Goal: Task Accomplishment & Management: Manage account settings

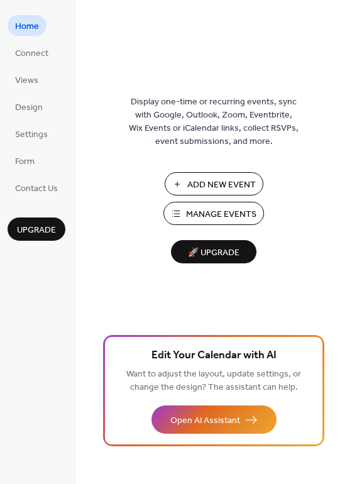
click at [204, 217] on span "Manage Events" at bounding box center [221, 214] width 70 height 13
click at [216, 209] on span "Manage Events" at bounding box center [221, 214] width 70 height 13
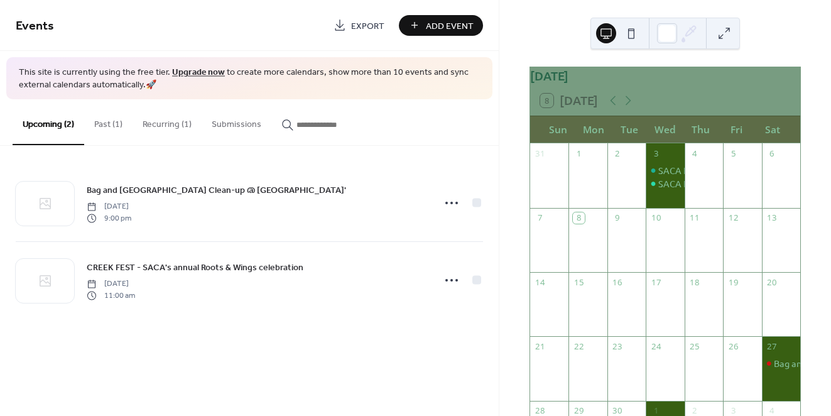
click at [109, 119] on button "Past (1)" at bounding box center [108, 121] width 48 height 45
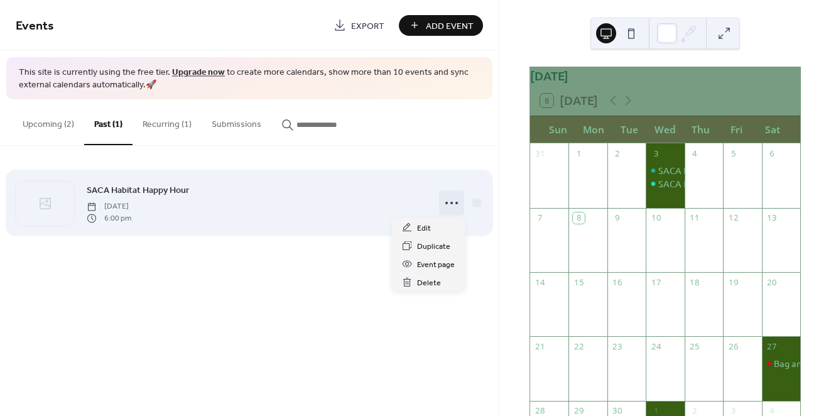
click at [446, 205] on icon at bounding box center [452, 203] width 20 height 20
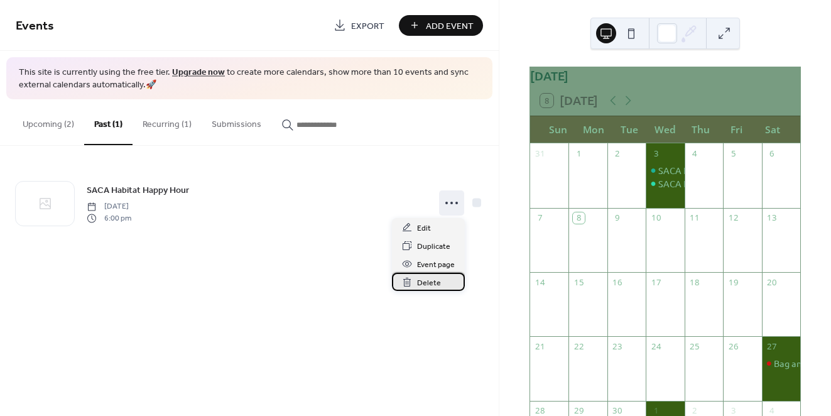
click at [419, 285] on span "Delete" at bounding box center [429, 282] width 24 height 13
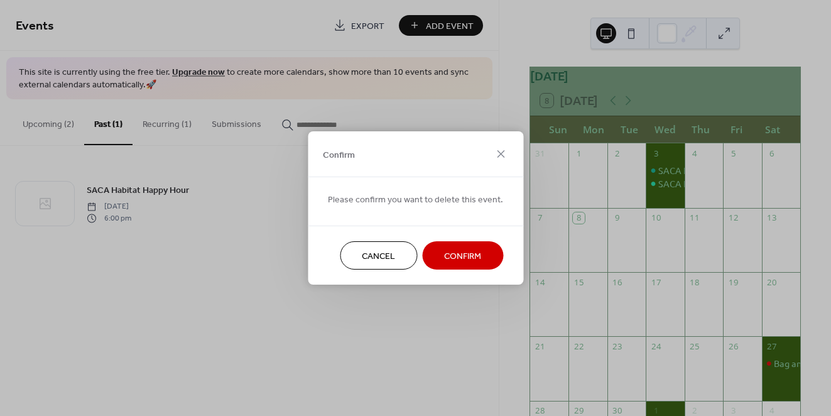
click at [449, 252] on span "Confirm" at bounding box center [462, 256] width 37 height 13
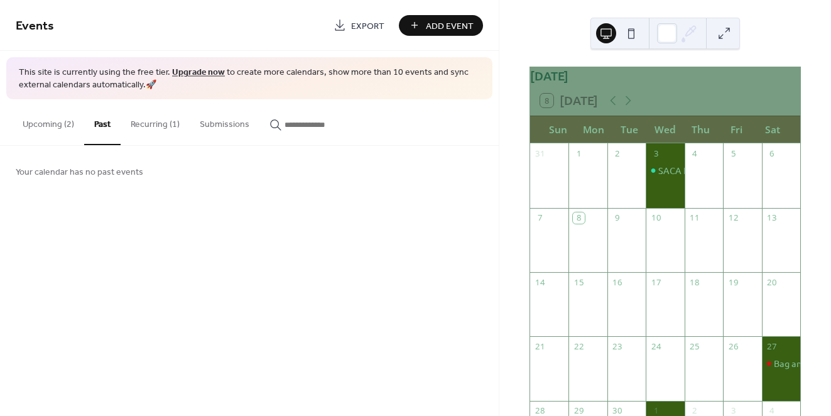
click at [62, 134] on button "Upcoming (2)" at bounding box center [49, 121] width 72 height 45
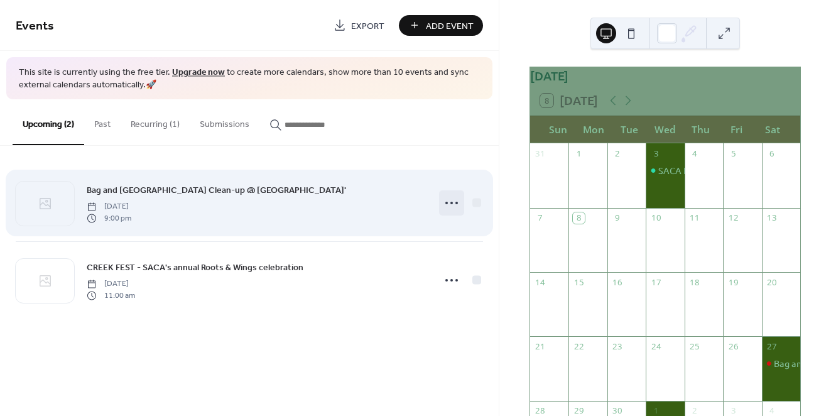
click at [453, 205] on icon at bounding box center [452, 203] width 20 height 20
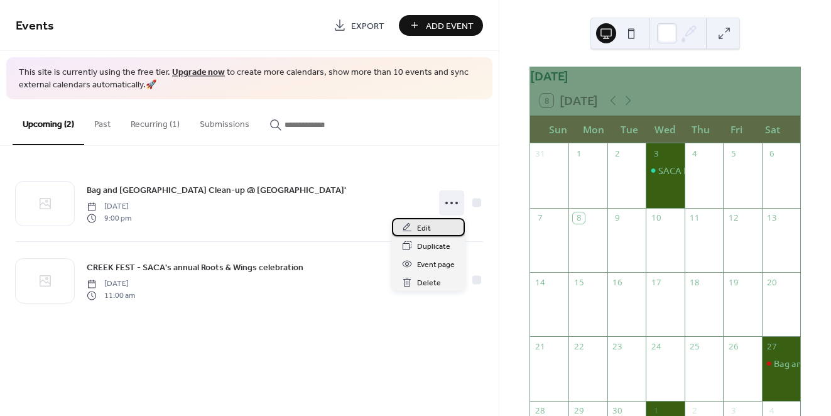
click at [435, 231] on div "Edit" at bounding box center [428, 227] width 73 height 18
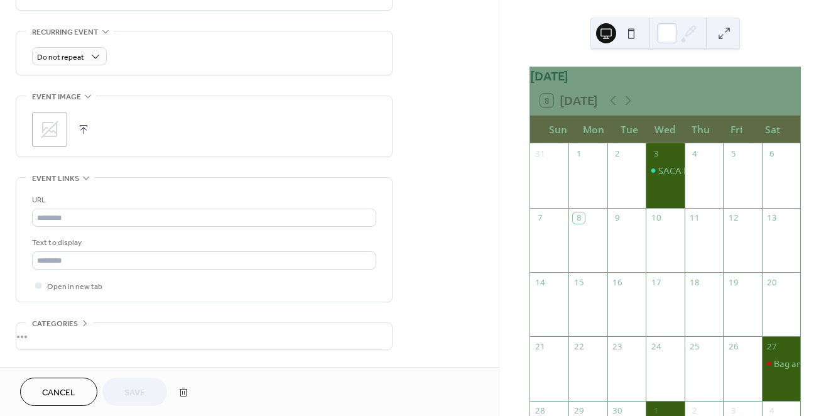
scroll to position [540, 0]
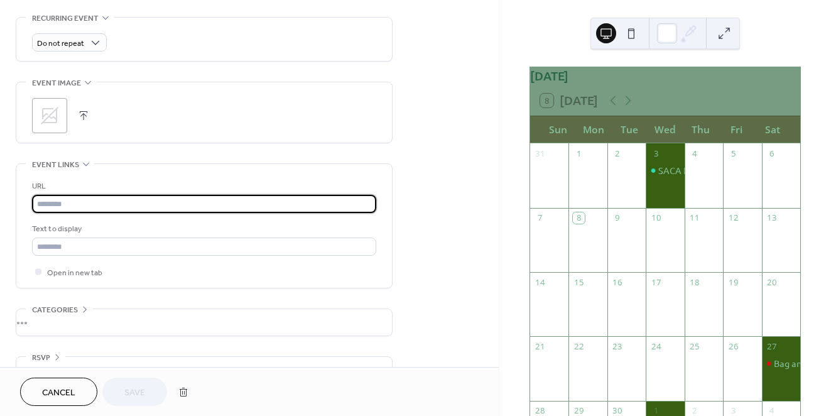
click at [67, 205] on input "text" at bounding box center [204, 204] width 344 height 18
paste input "**********"
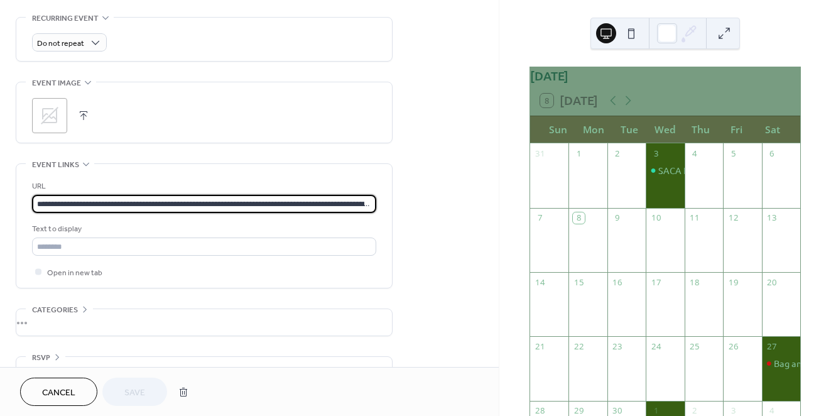
scroll to position [0, 84]
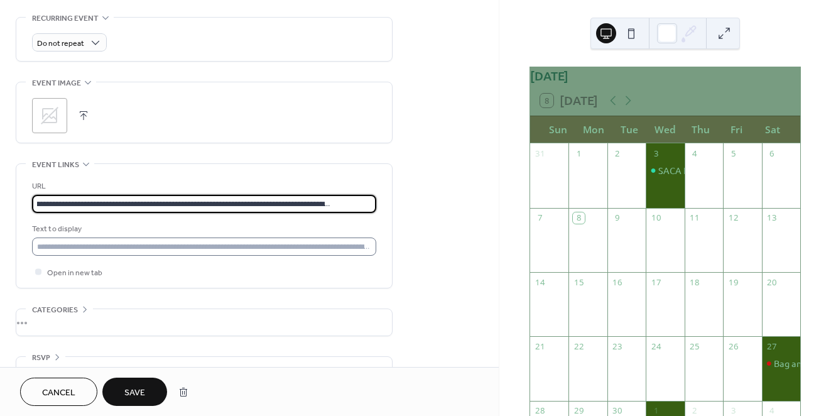
type input "**********"
click at [67, 243] on input "text" at bounding box center [204, 247] width 344 height 18
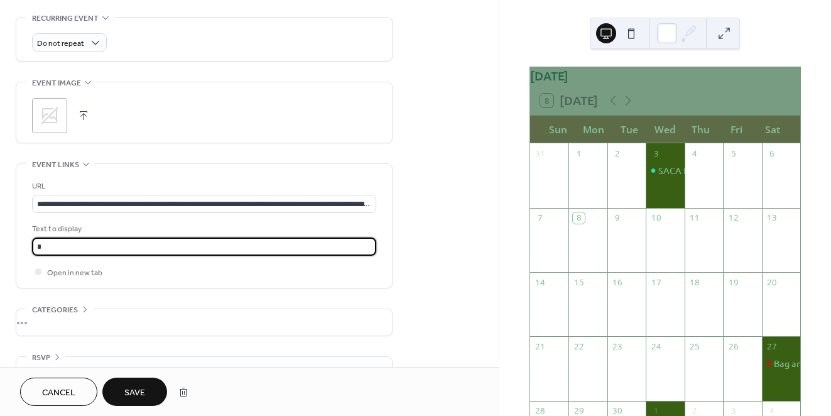
type input "**********"
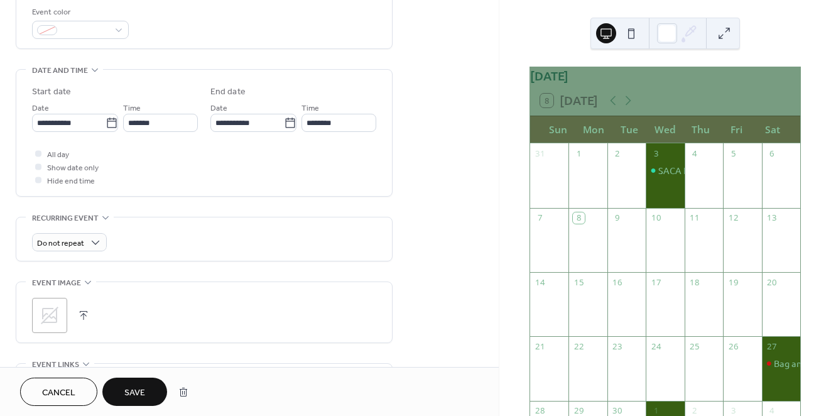
scroll to position [569, 0]
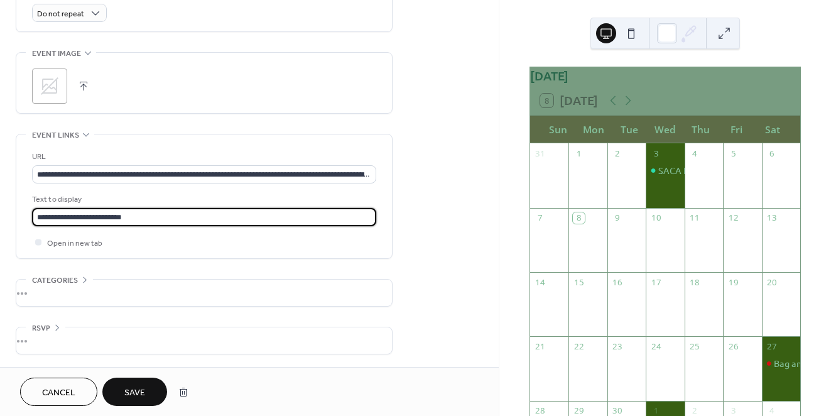
click at [130, 386] on span "Save" at bounding box center [134, 392] width 21 height 13
